Goal: Obtain resource: Download file/media

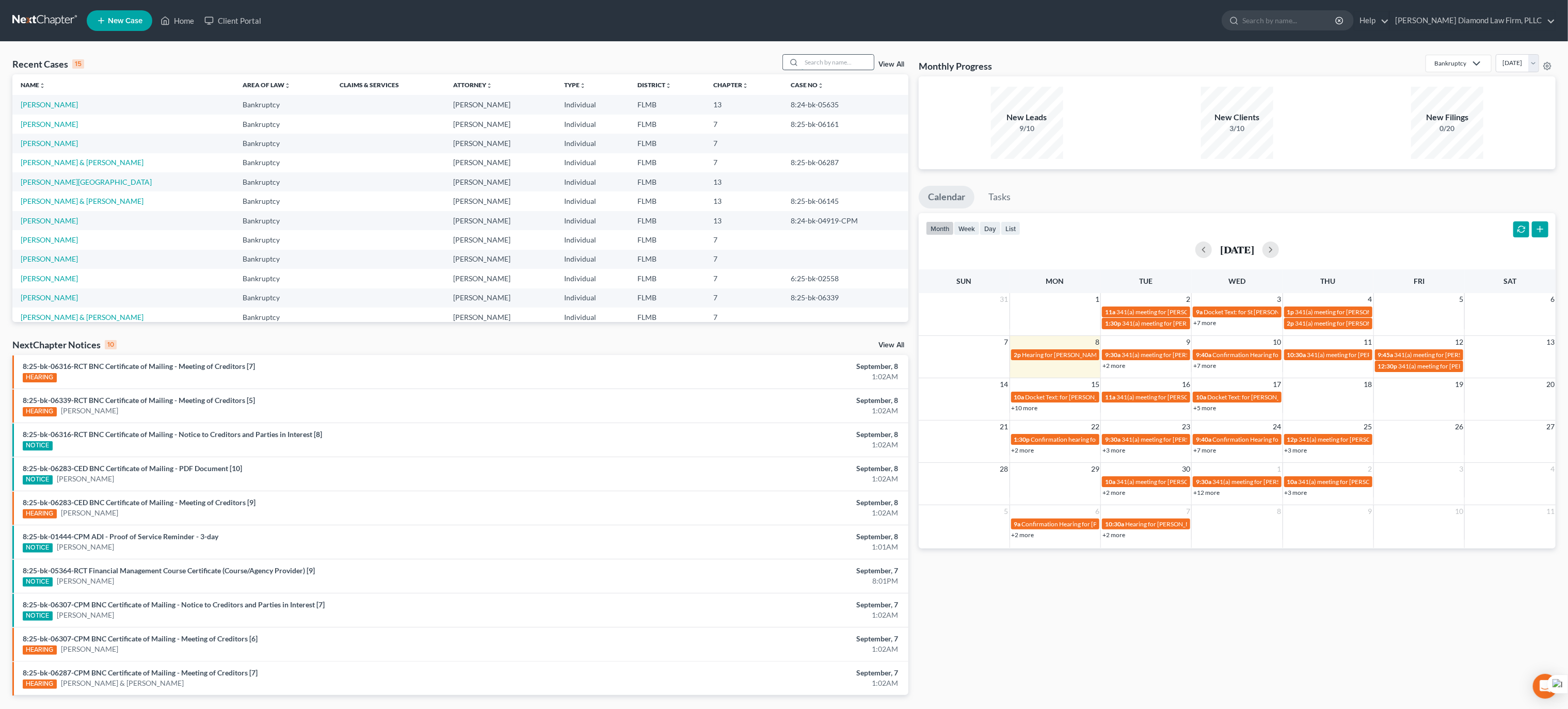
click at [819, 64] on input "search" at bounding box center [837, 62] width 72 height 15
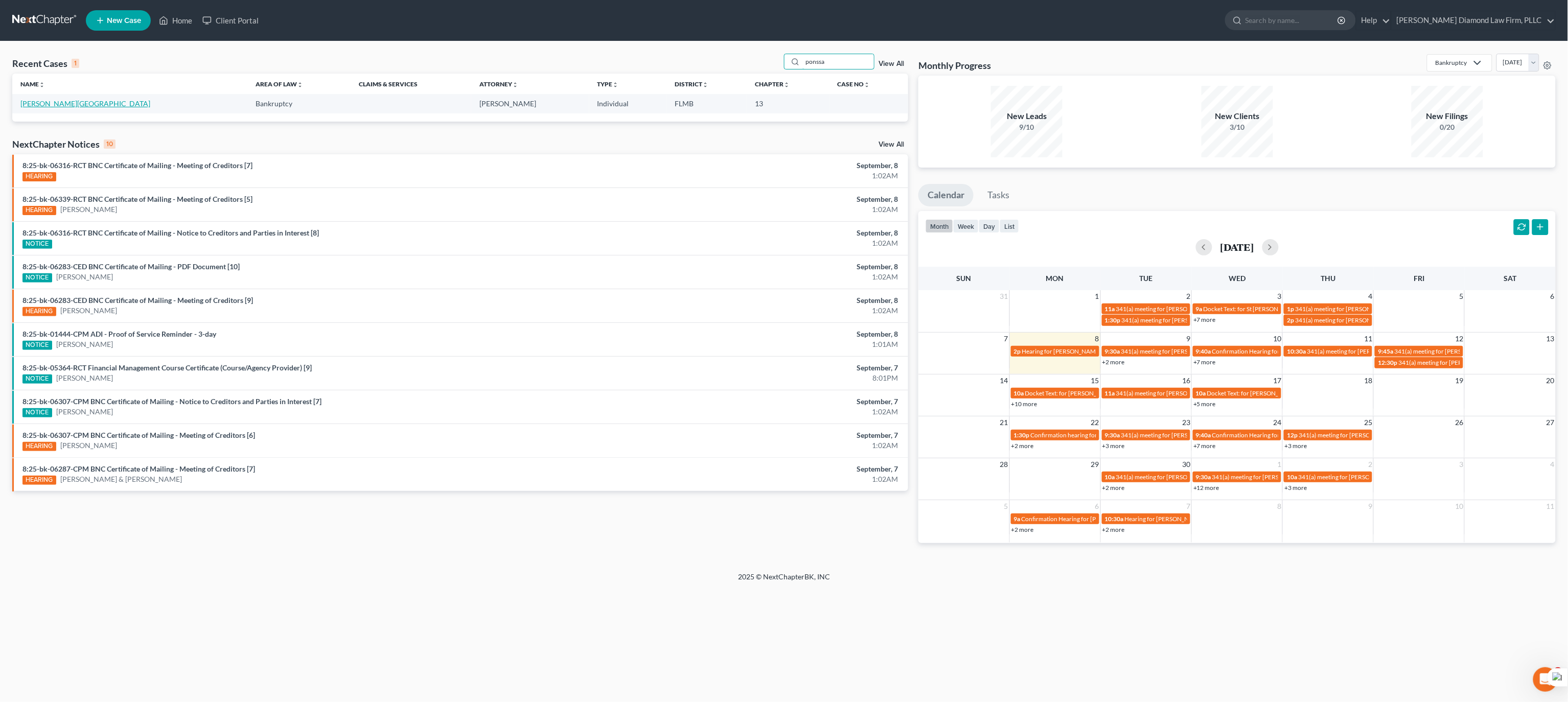
type input "ponssa"
click at [32, 106] on link "[PERSON_NAME][GEOGRAPHIC_DATA]" at bounding box center [85, 103] width 130 height 8
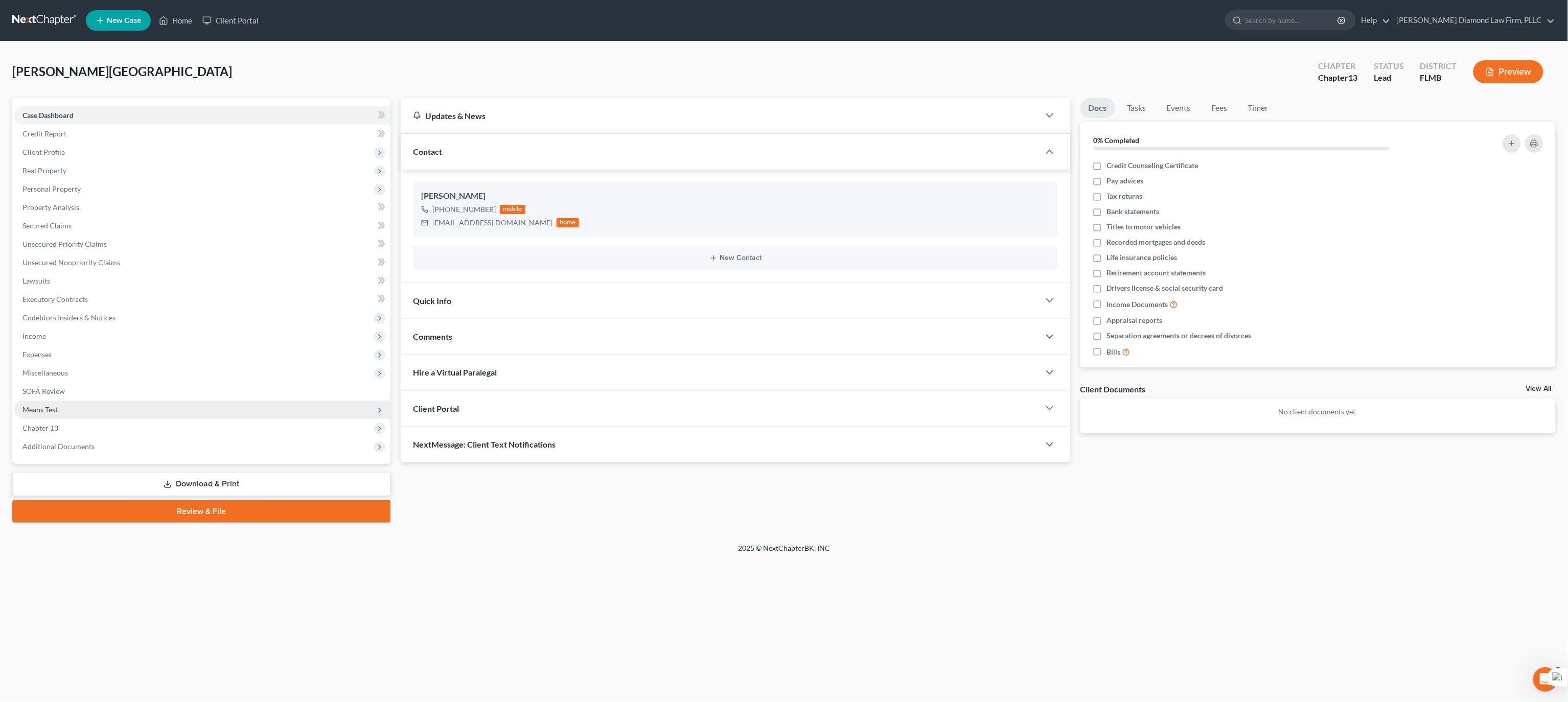
click at [92, 415] on span "Means Test" at bounding box center [202, 410] width 376 height 18
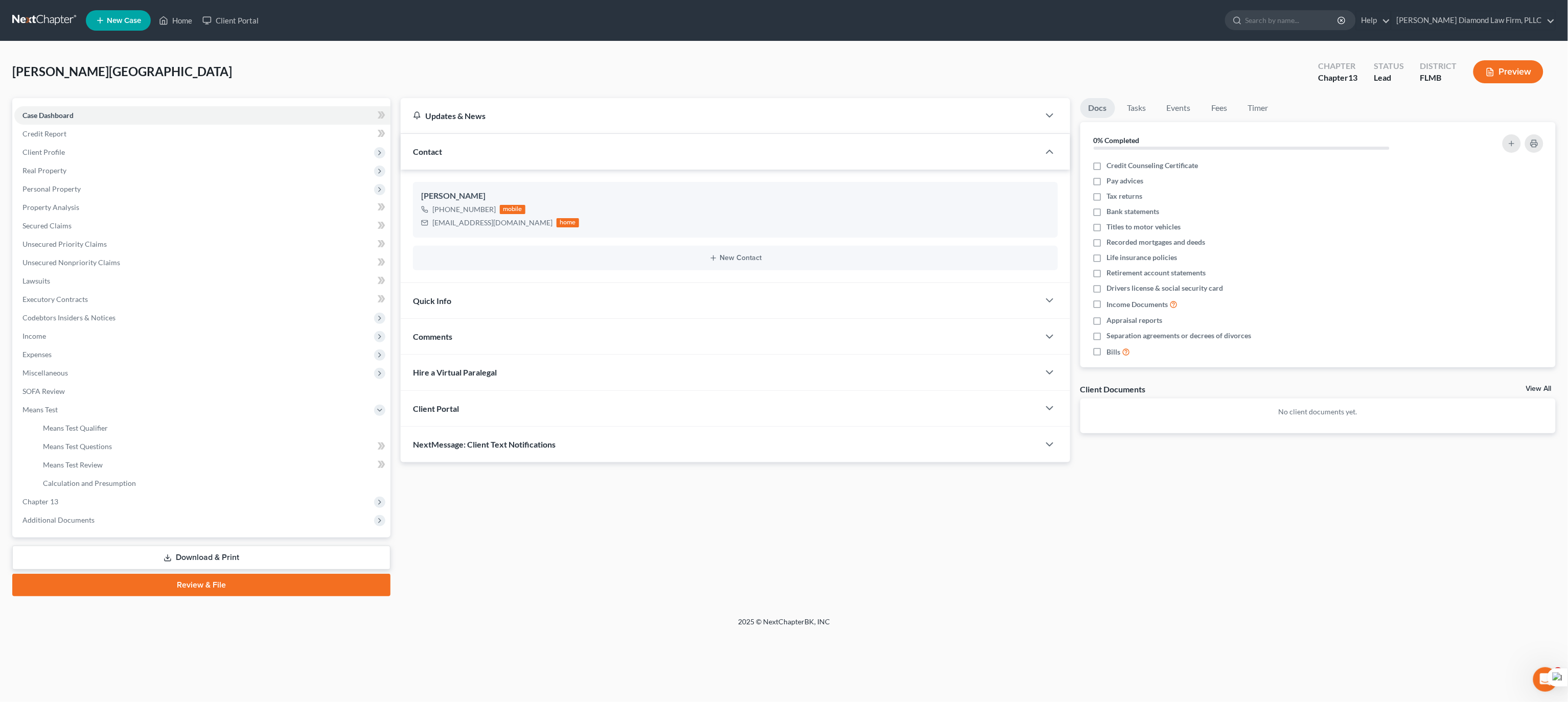
click at [139, 555] on link "Download & Print" at bounding box center [201, 558] width 379 height 24
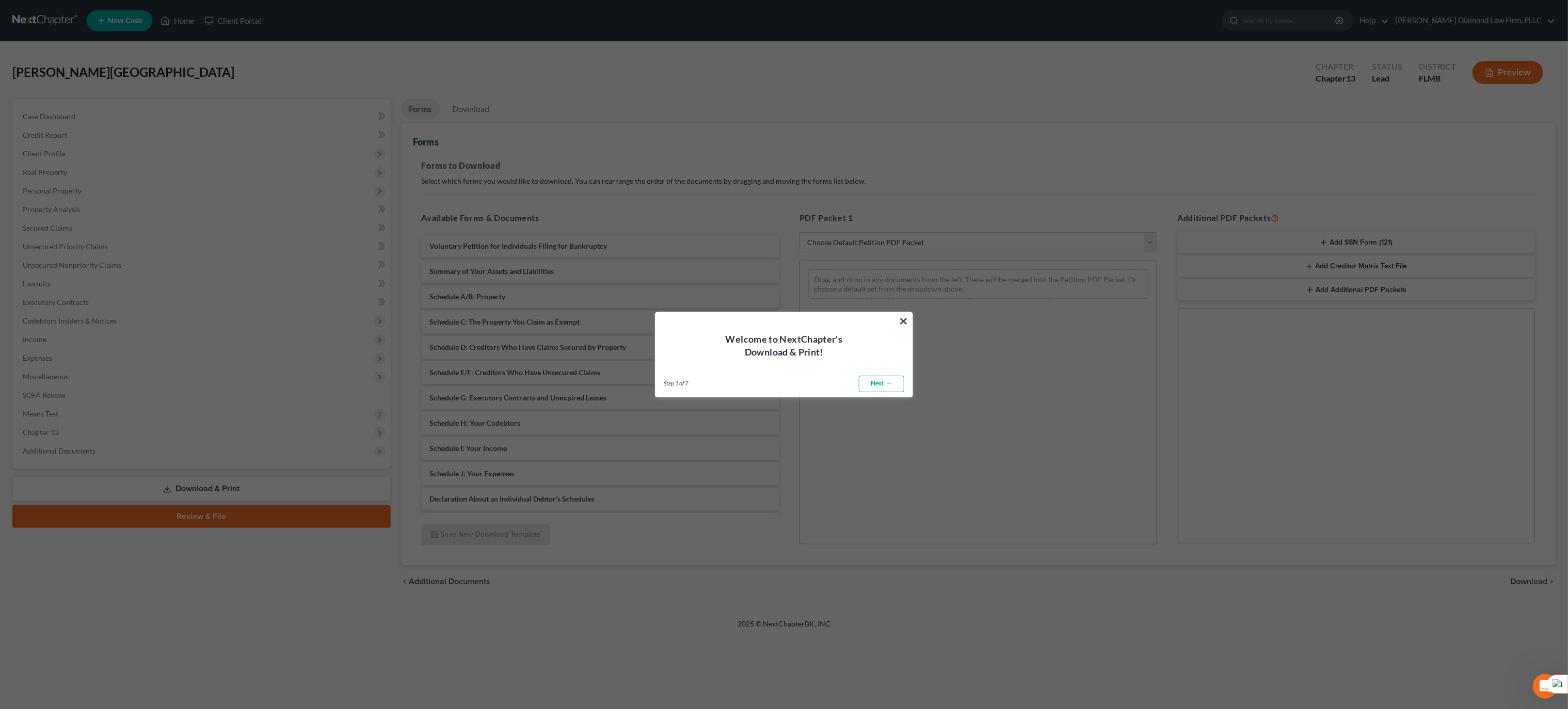
click at [888, 382] on link "Next →" at bounding box center [881, 384] width 45 height 16
select select "0"
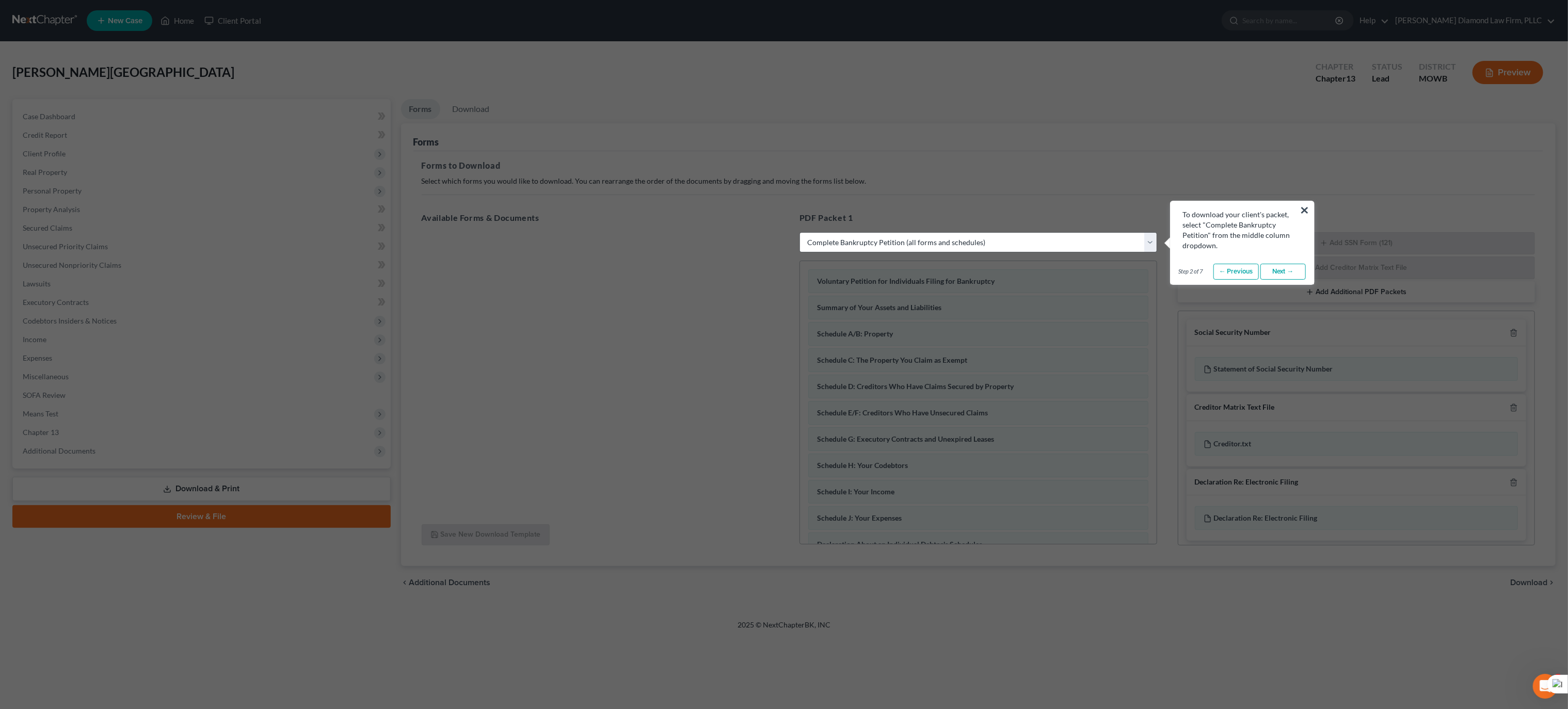
click at [1279, 272] on link "Next →" at bounding box center [1283, 272] width 45 height 16
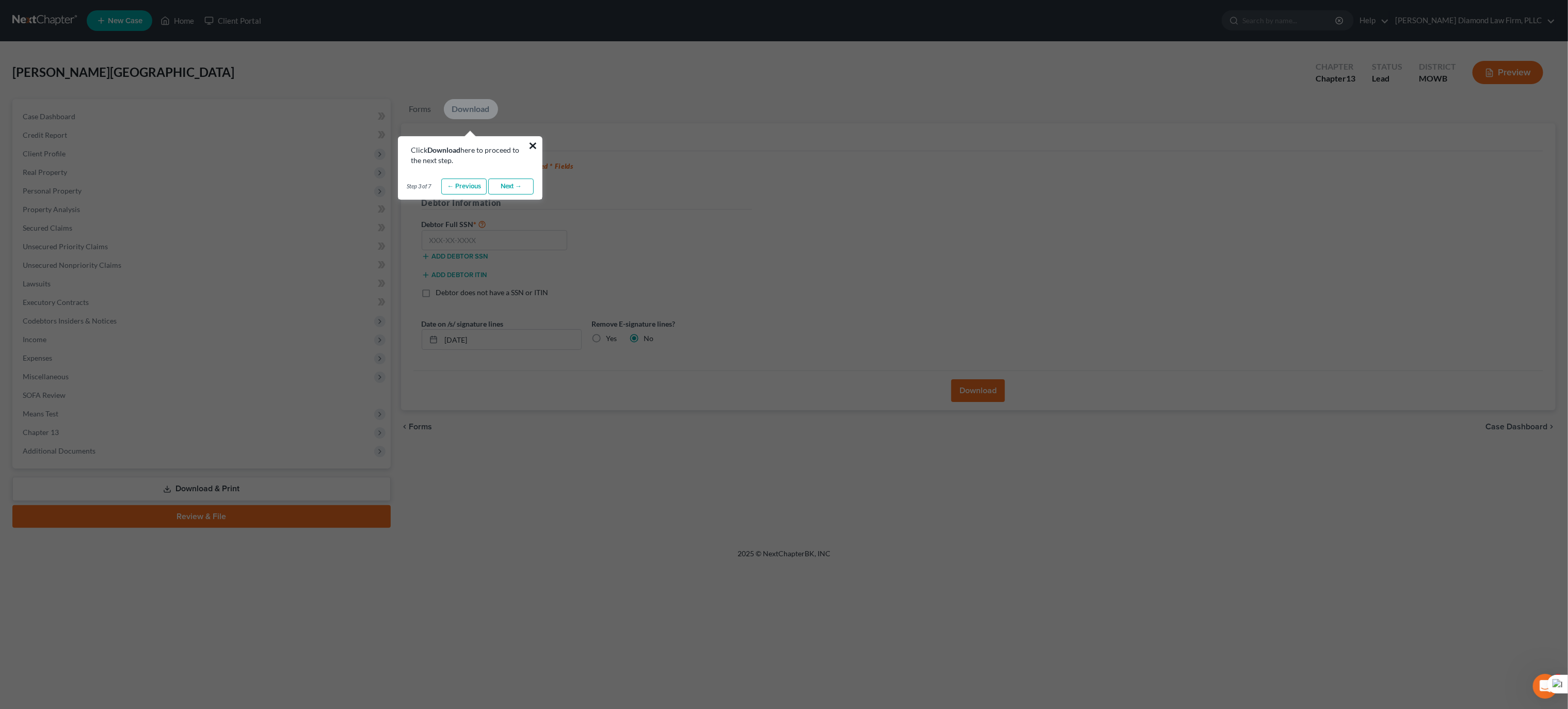
click at [532, 145] on button "×" at bounding box center [533, 145] width 10 height 16
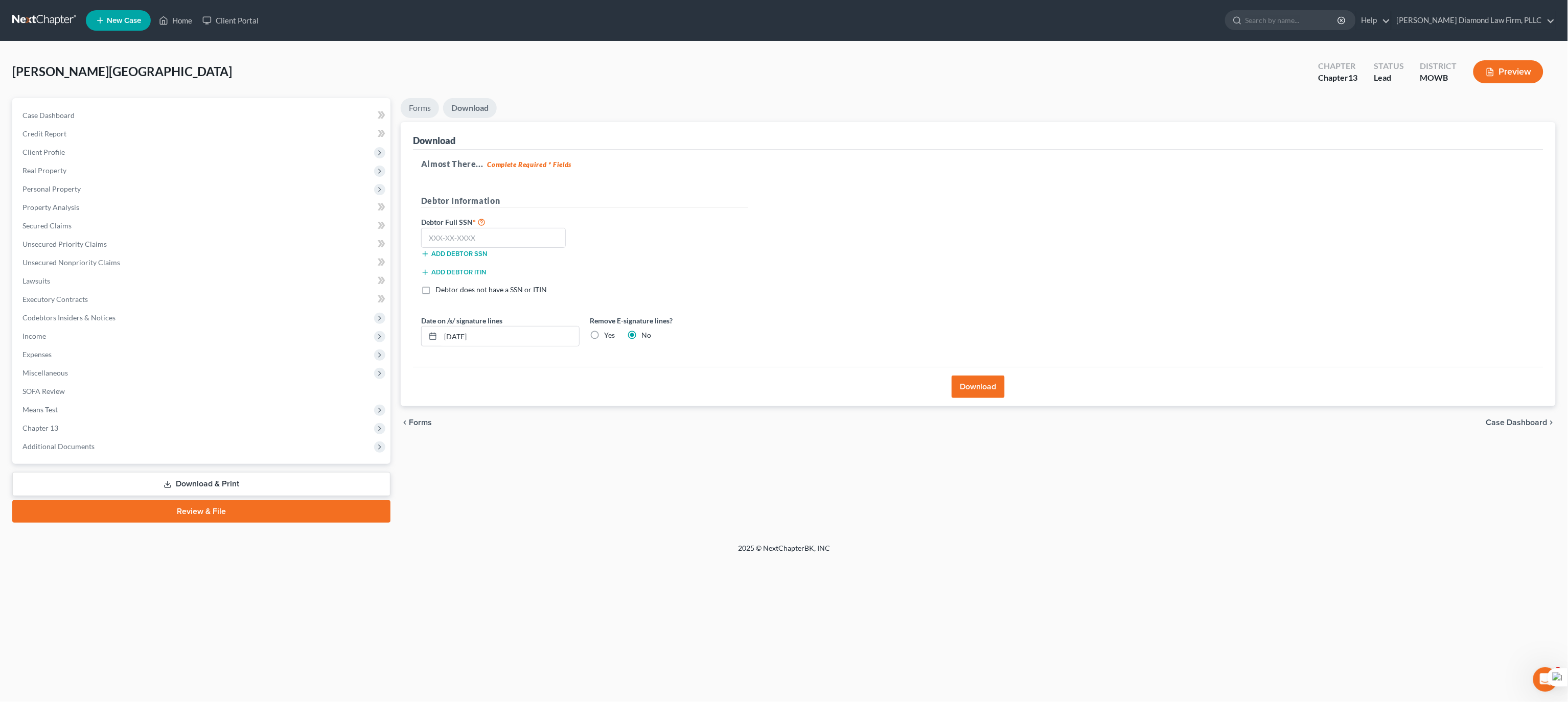
click at [410, 109] on link "Forms" at bounding box center [420, 108] width 39 height 20
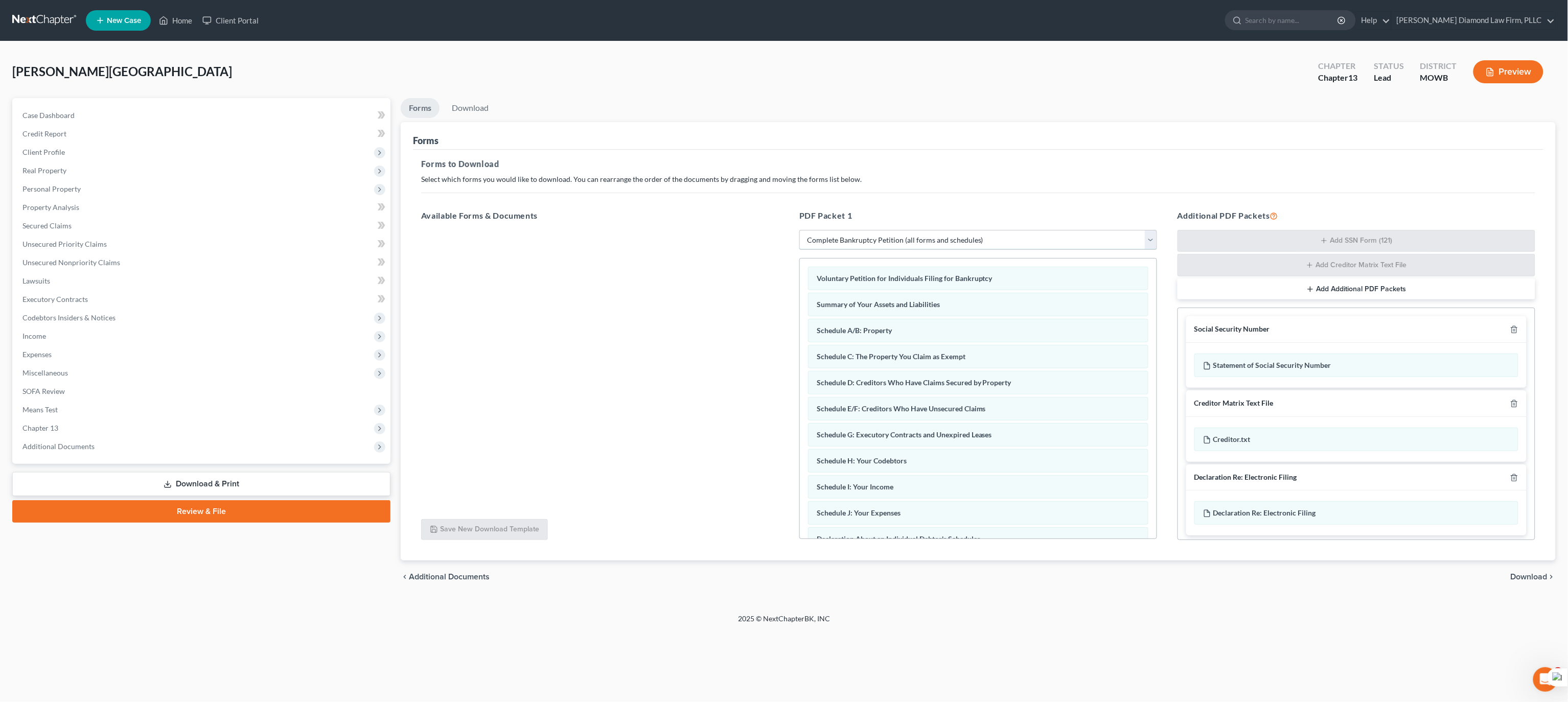
click at [1059, 242] on select "Choose Default Petition PDF Packet Complete Bankruptcy Petition (all forms and …" at bounding box center [978, 240] width 357 height 20
select select
click at [799, 230] on select "Choose Default Petition PDF Packet Complete Bankruptcy Petition (all forms and …" at bounding box center [978, 240] width 357 height 20
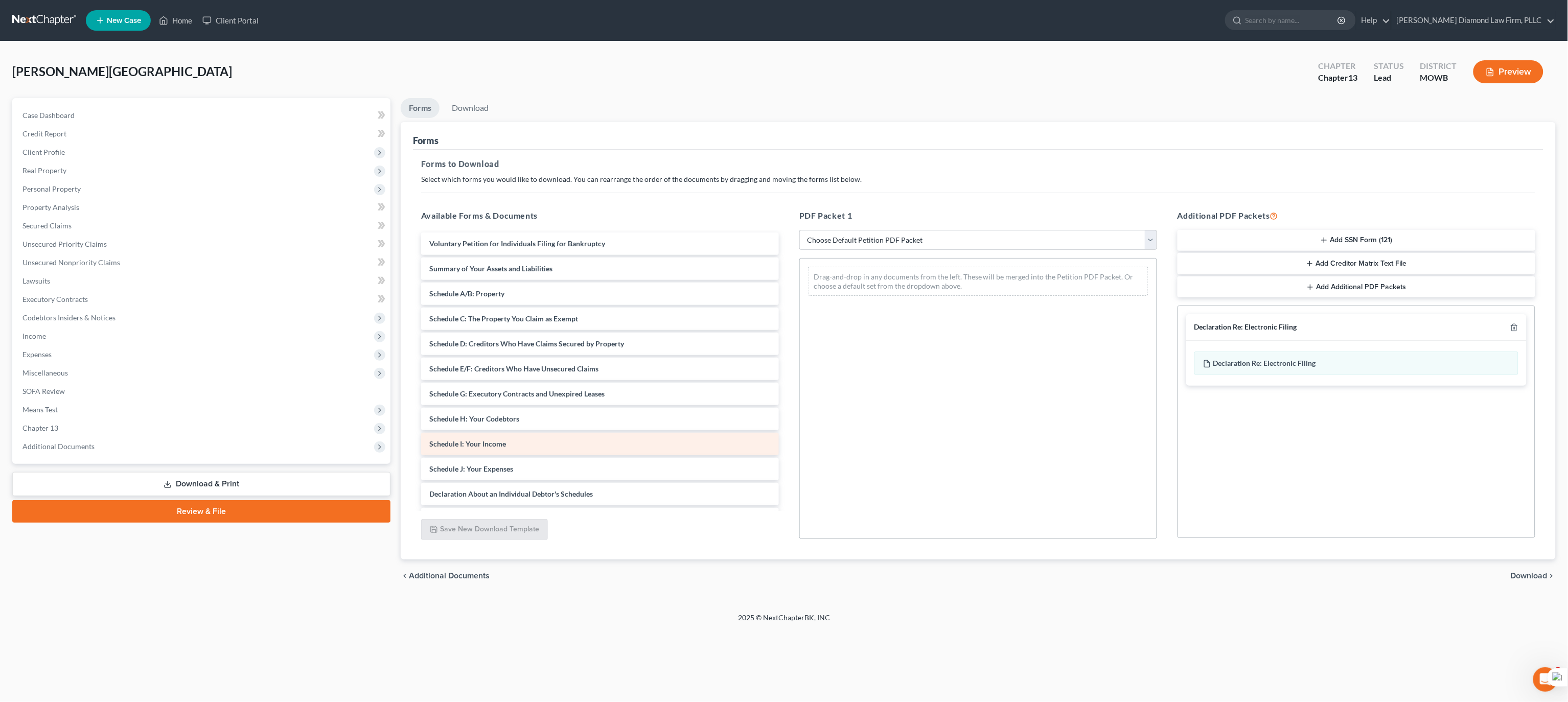
click at [479, 446] on span "Schedule I: Your Income" at bounding box center [467, 443] width 76 height 8
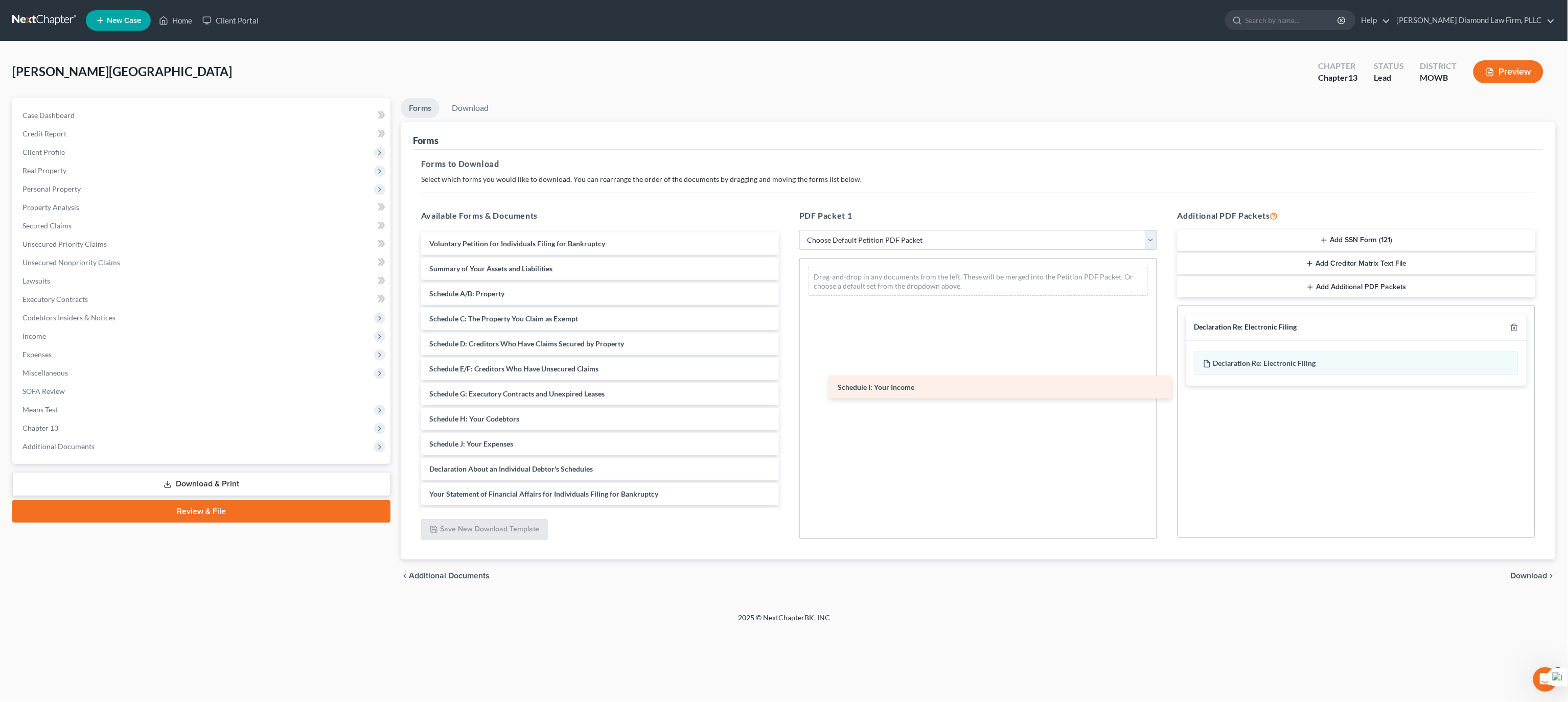
drag, startPoint x: 489, startPoint y: 435, endPoint x: 943, endPoint y: 364, distance: 459.5
click at [787, 364] on div "Schedule I: Your Income Voluntary Petition for Individuals Filing for Bankruptc…" at bounding box center [600, 444] width 374 height 423
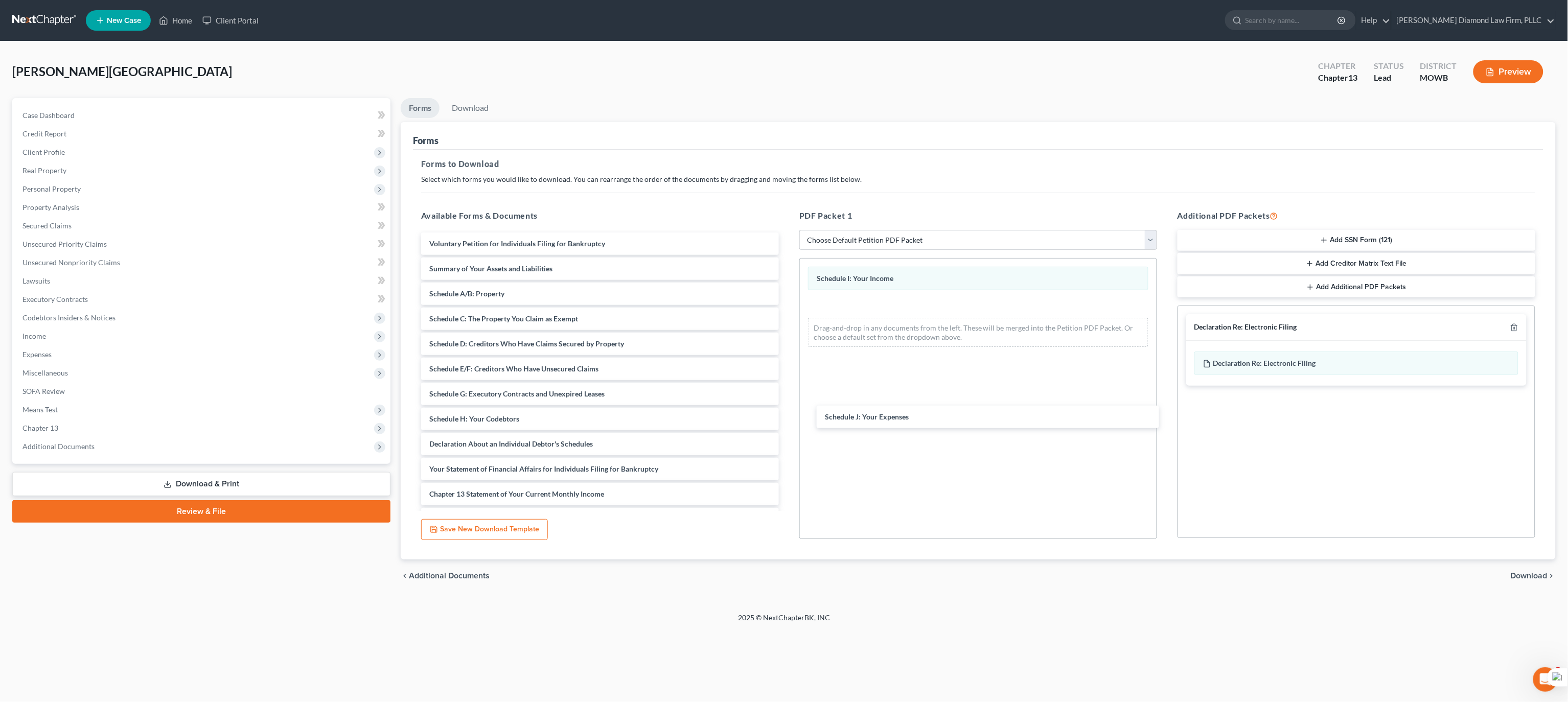
drag, startPoint x: 527, startPoint y: 443, endPoint x: 959, endPoint y: 406, distance: 433.6
click at [787, 411] on div "Schedule J: Your Expenses Voluntary Petition for Individuals Filing for Bankrup…" at bounding box center [600, 432] width 374 height 398
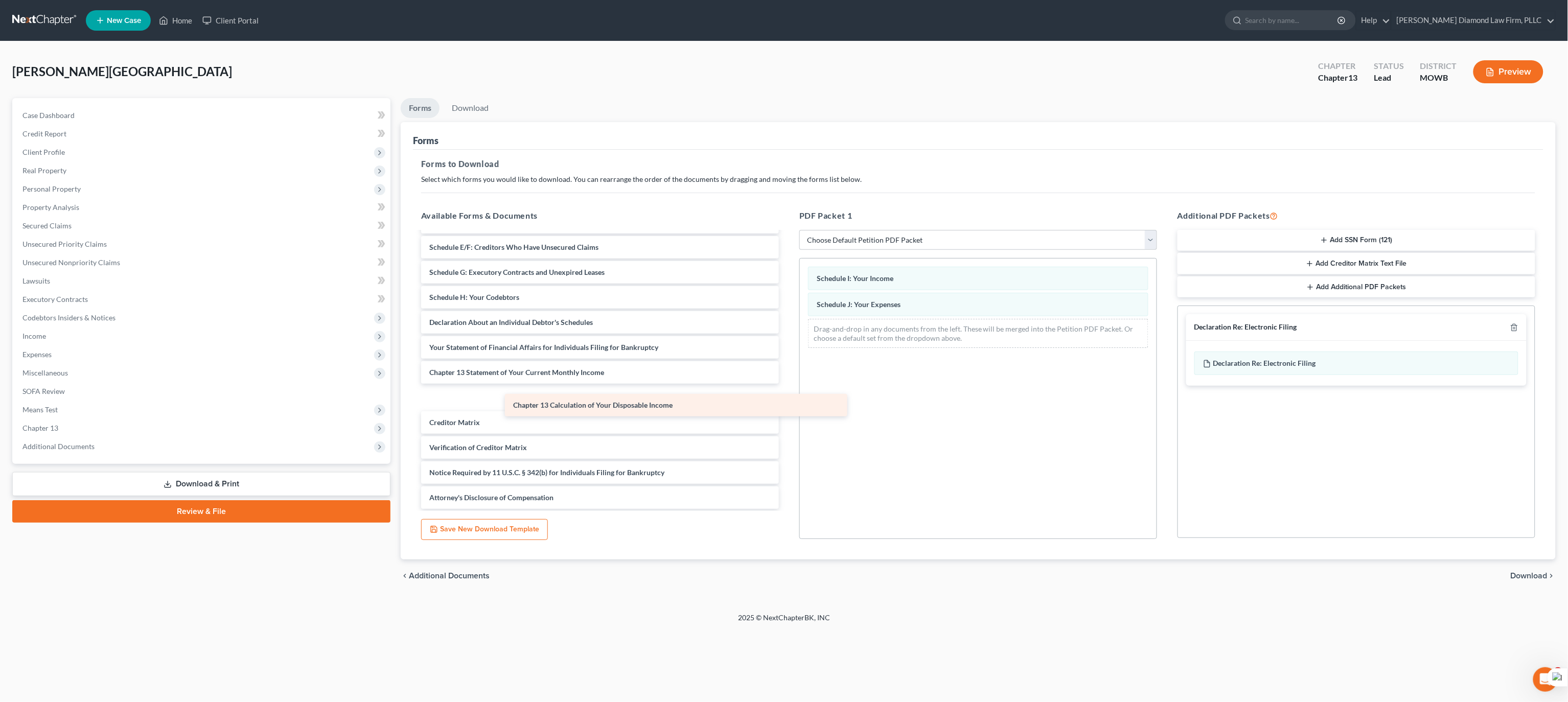
scroll to position [97, 0]
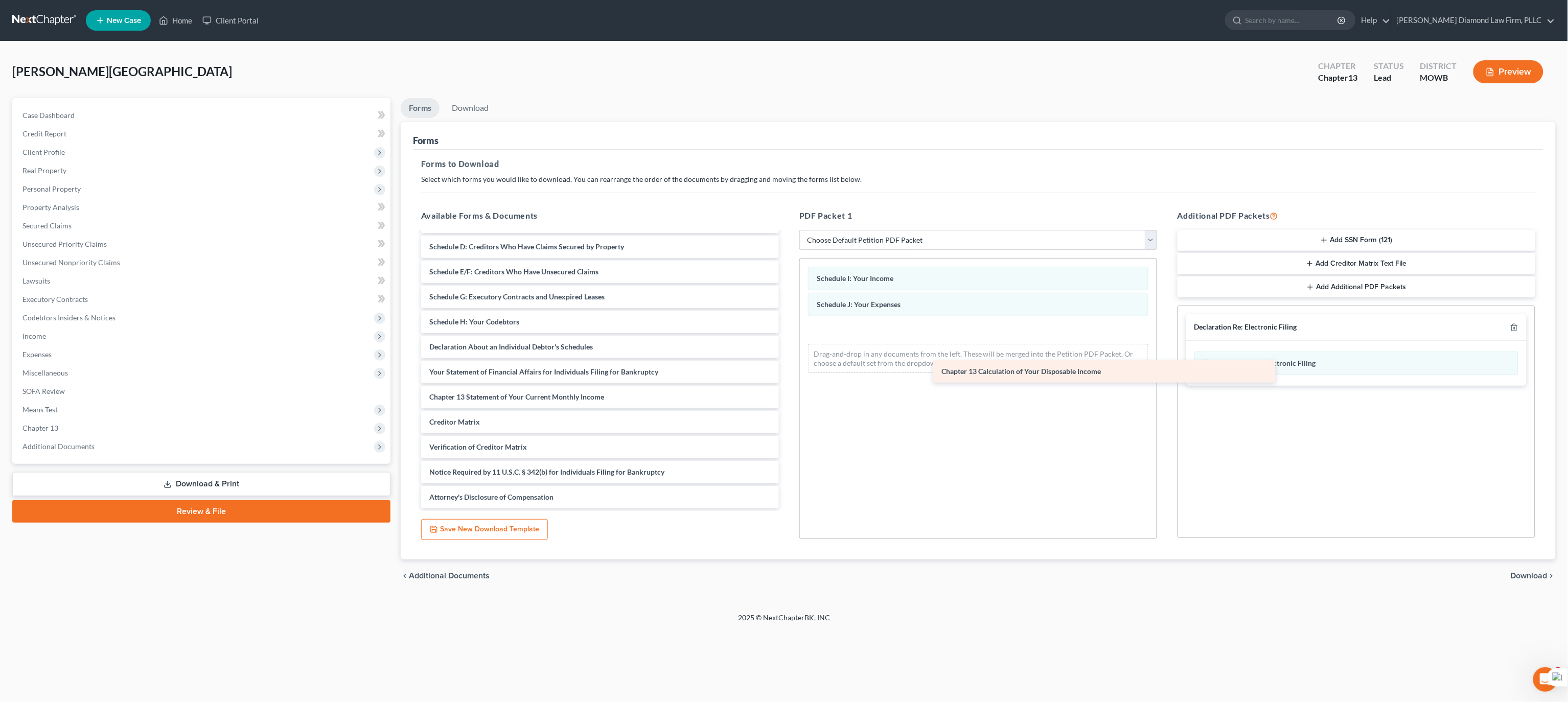
drag, startPoint x: 497, startPoint y: 397, endPoint x: 1001, endPoint y: 371, distance: 504.7
click at [787, 371] on div "Chapter 13 Calculation of Your Disposable Income Voluntary Petition for Individ…" at bounding box center [600, 322] width 374 height 373
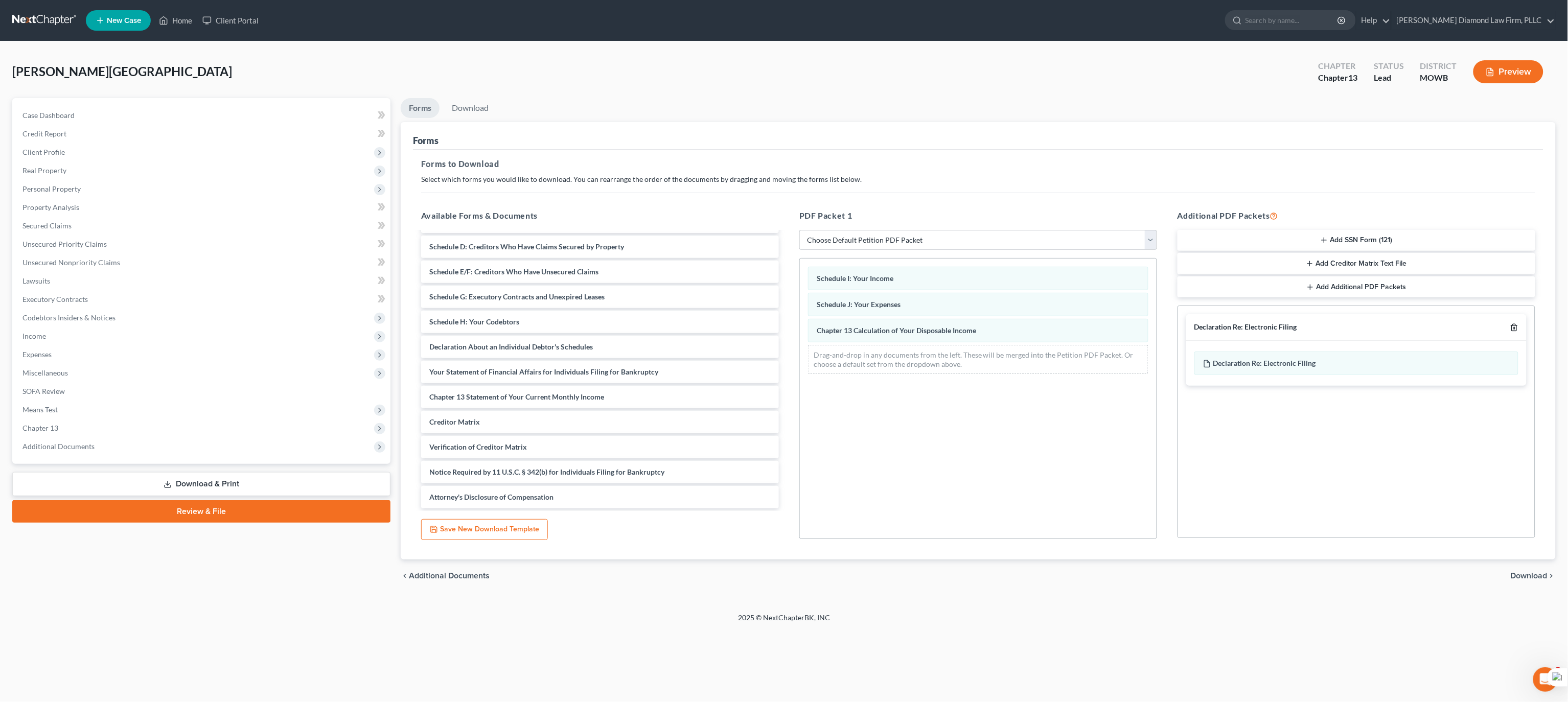
click at [1513, 330] on icon "button" at bounding box center [1515, 328] width 8 height 8
click at [1533, 575] on span "Download" at bounding box center [1529, 576] width 36 height 8
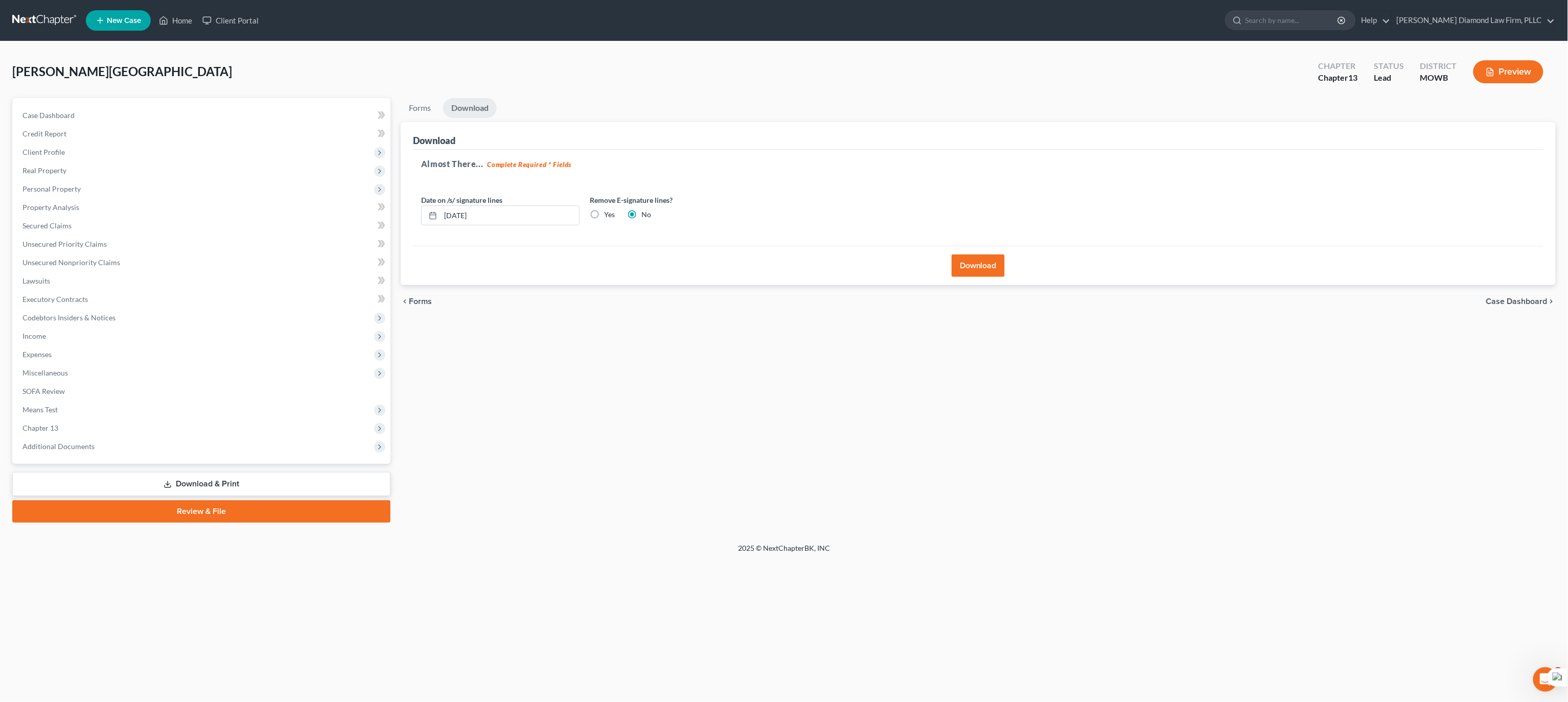
click at [988, 262] on button "Download" at bounding box center [979, 266] width 53 height 22
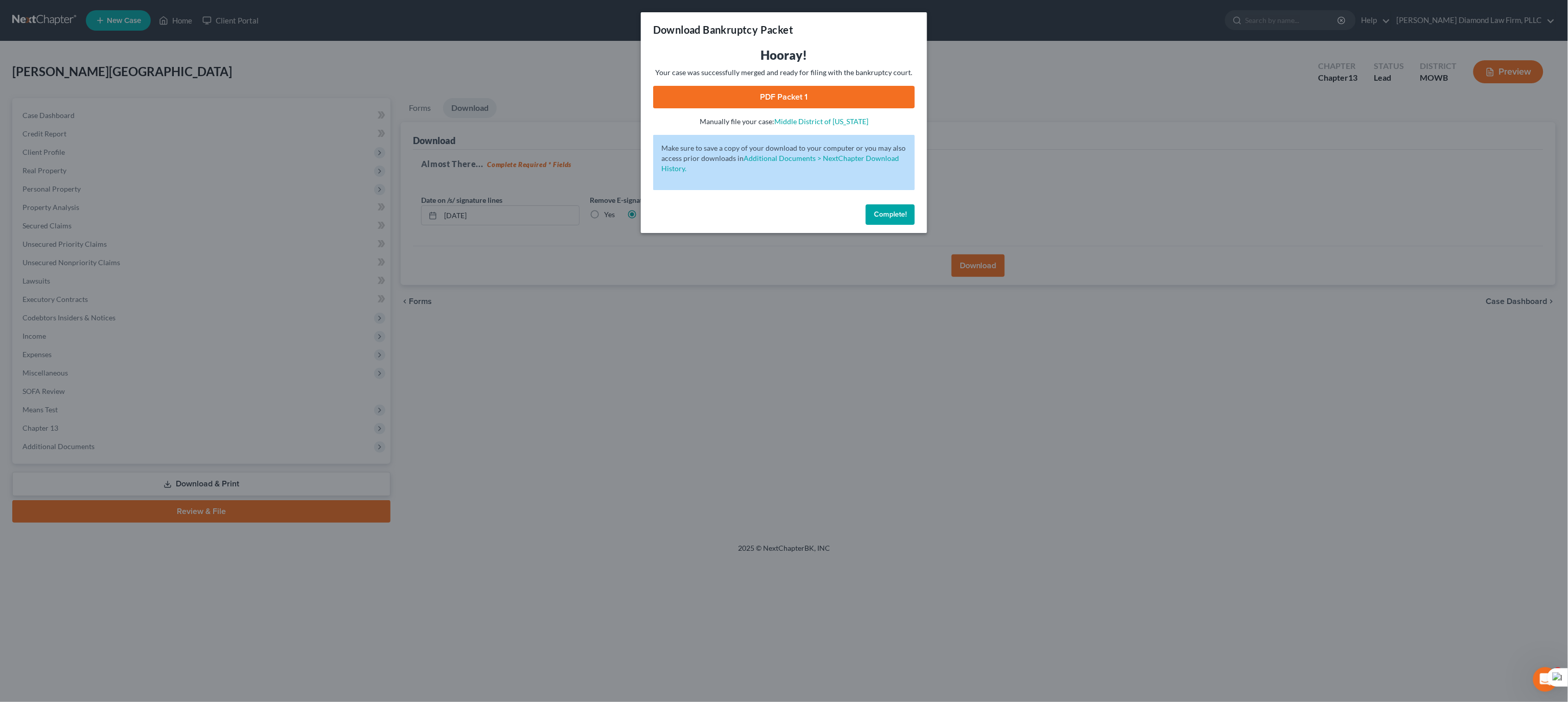
click at [831, 97] on link "PDF Packet 1" at bounding box center [784, 97] width 261 height 22
